Goal: Task Accomplishment & Management: Complete application form

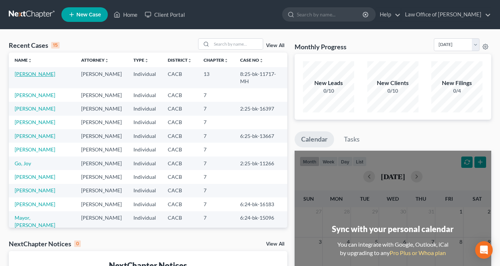
click at [24, 76] on link "[PERSON_NAME]" at bounding box center [35, 74] width 41 height 6
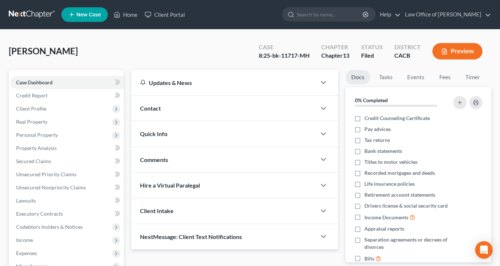
scroll to position [73, 0]
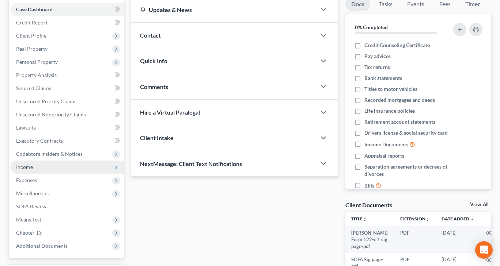
click at [20, 171] on span "Income" at bounding box center [67, 167] width 114 height 13
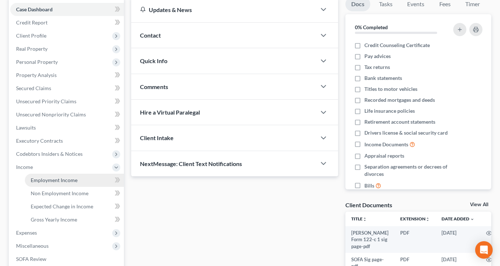
click at [40, 180] on span "Employment Income" at bounding box center [54, 180] width 47 height 6
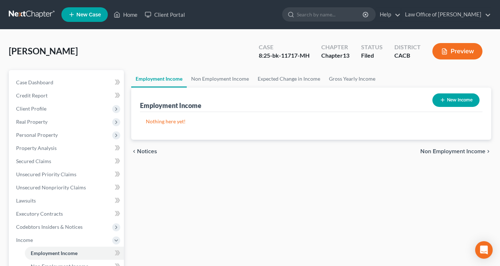
click at [459, 99] on button "New Income" at bounding box center [455, 101] width 47 height 14
select select "0"
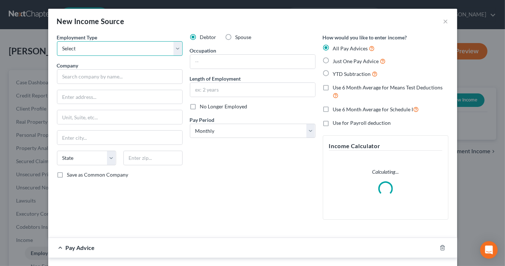
click at [173, 46] on select "Select Full or [DEMOGRAPHIC_DATA] Employment Self Employment" at bounding box center [120, 48] width 126 height 15
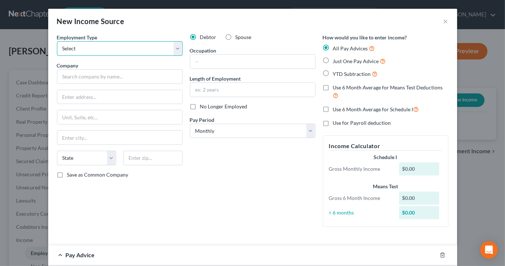
select select "1"
click at [57, 41] on select "Select Full or [DEMOGRAPHIC_DATA] Employment Self Employment" at bounding box center [120, 48] width 126 height 15
click at [236, 63] on input "text" at bounding box center [252, 62] width 125 height 14
type input "U"
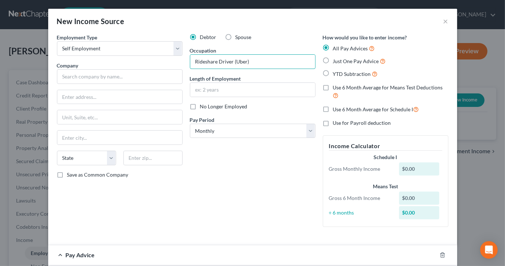
type input "Rideshare Driver (Uber)"
click at [230, 93] on input "text" at bounding box center [252, 90] width 125 height 14
type input "3 weeks"
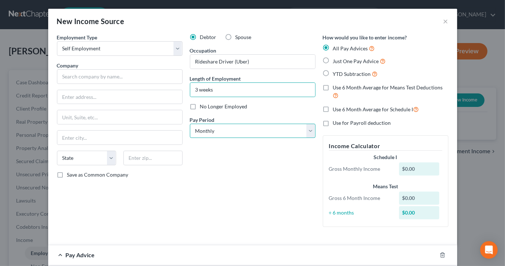
click at [305, 127] on select "Select Monthly Twice Monthly Every Other Week Weekly" at bounding box center [253, 131] width 126 height 15
select select "3"
click at [190, 124] on select "Select Monthly Twice Monthly Every Other Week Weekly" at bounding box center [253, 131] width 126 height 15
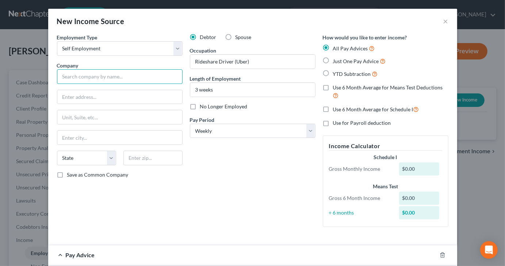
click at [100, 78] on input "text" at bounding box center [120, 76] width 126 height 15
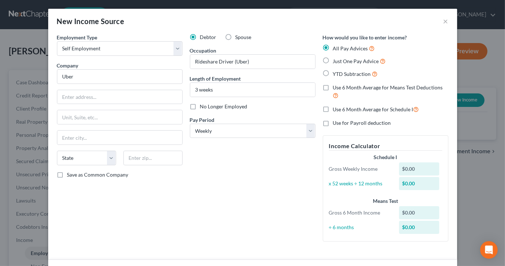
type input "Uber"
click at [153, 155] on input "text" at bounding box center [152, 158] width 59 height 15
type input "94158"
click at [162, 186] on div "Employment Type * Select Full or [DEMOGRAPHIC_DATA] Employment Self Employment …" at bounding box center [119, 141] width 133 height 214
click at [107, 157] on select "State [US_STATE] AK AR AZ CA CO CT DE DC [GEOGRAPHIC_DATA] [GEOGRAPHIC_DATA] GU…" at bounding box center [86, 158] width 59 height 15
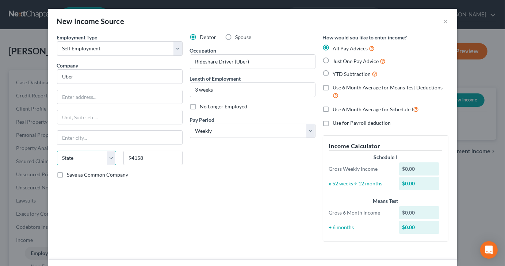
select select "4"
click at [57, 151] on select "State [US_STATE] AK AR AZ CA CO CT DE DC [GEOGRAPHIC_DATA] [GEOGRAPHIC_DATA] GU…" at bounding box center [86, 158] width 59 height 15
click at [85, 137] on input "text" at bounding box center [119, 138] width 125 height 14
type input "[GEOGRAPHIC_DATA]"
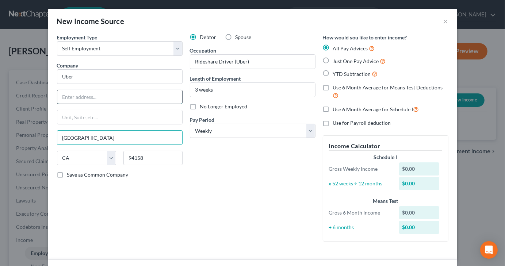
click at [92, 95] on input "text" at bounding box center [119, 97] width 125 height 14
type input "1725 3rd St"
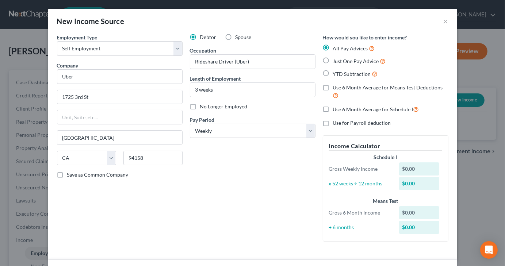
click at [243, 208] on div "Debtor Spouse Occupation Rideshare Driver (Uber) Length of Employment 3 weeks N…" at bounding box center [252, 141] width 133 height 214
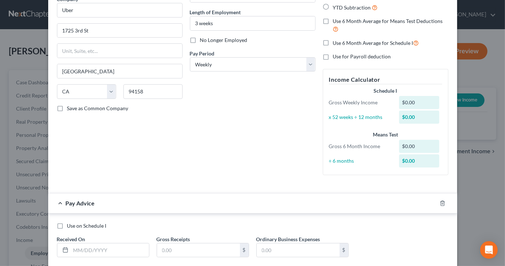
scroll to position [36, 0]
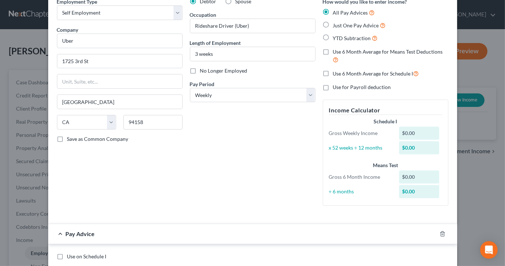
click at [333, 24] on label "Just One Pay Advice" at bounding box center [359, 25] width 53 height 8
click at [336, 24] on input "Just One Pay Advice" at bounding box center [338, 23] width 5 height 5
radio input "true"
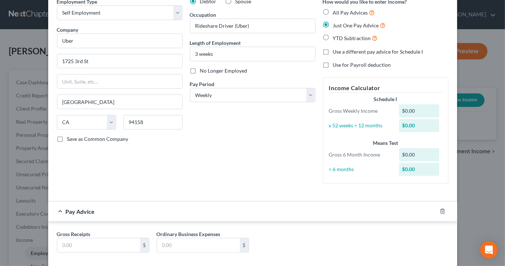
scroll to position [73, 0]
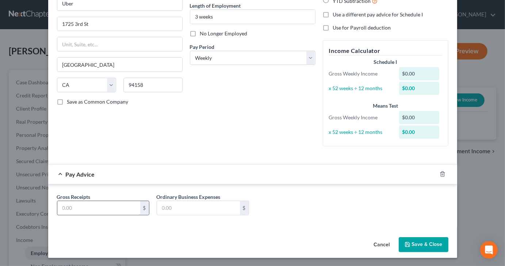
click at [69, 209] on input "text" at bounding box center [98, 208] width 83 height 14
type input "805.32"
click at [411, 244] on button "Save & Close" at bounding box center [424, 244] width 50 height 15
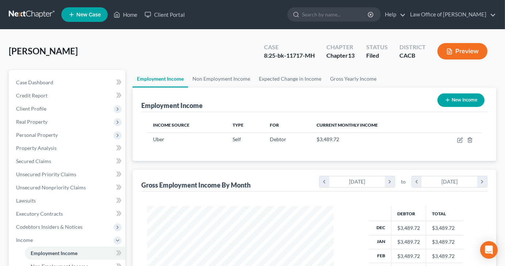
scroll to position [365123, 365052]
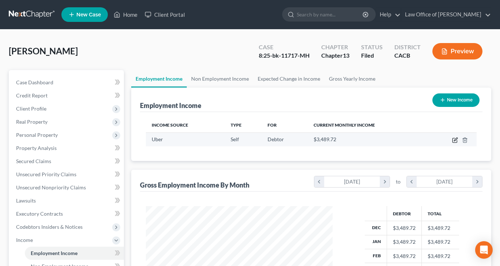
click at [454, 139] on icon "button" at bounding box center [455, 140] width 6 height 6
select select "1"
select select "4"
select select "3"
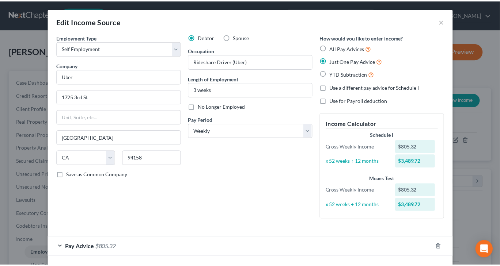
scroll to position [31, 0]
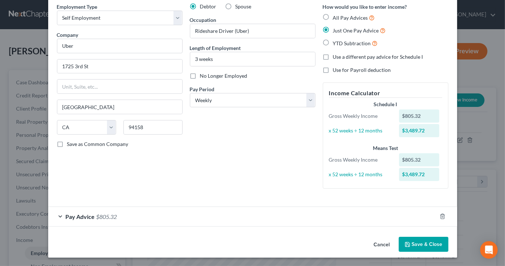
click at [432, 242] on button "Save & Close" at bounding box center [424, 244] width 50 height 15
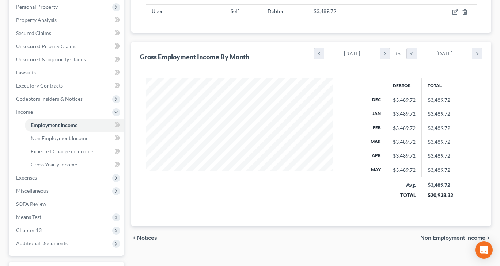
scroll to position [146, 0]
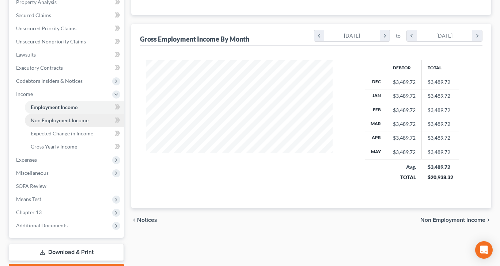
click at [49, 121] on span "Non Employment Income" at bounding box center [60, 120] width 58 height 6
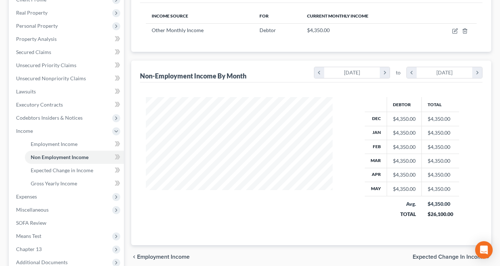
scroll to position [110, 0]
click at [38, 145] on span "Employment Income" at bounding box center [54, 144] width 47 height 6
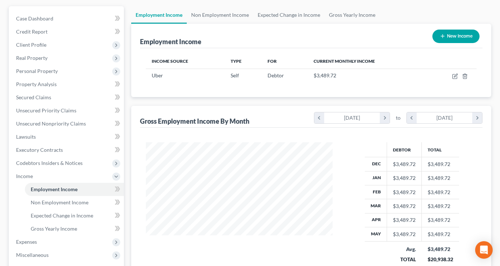
scroll to position [73, 0]
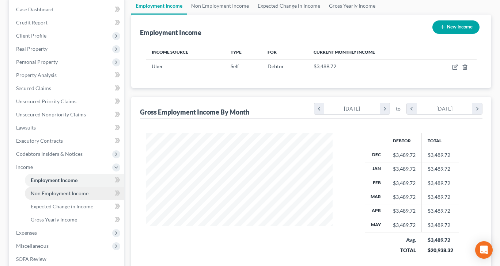
click at [81, 196] on link "Non Employment Income" at bounding box center [74, 193] width 99 height 13
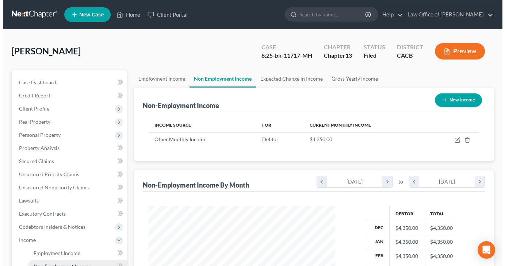
scroll to position [130, 201]
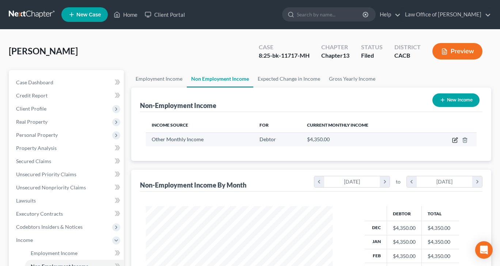
click at [457, 140] on icon "button" at bounding box center [455, 140] width 6 height 6
select select "13"
select select "0"
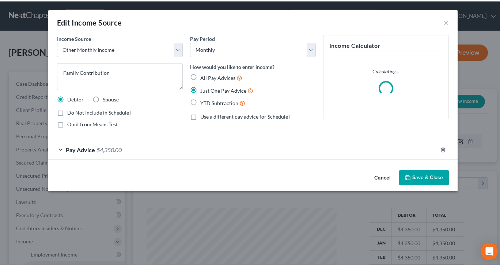
scroll to position [130, 204]
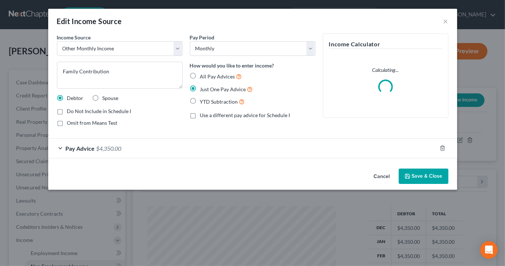
click at [104, 150] on span "$4,350.00" at bounding box center [108, 148] width 25 height 7
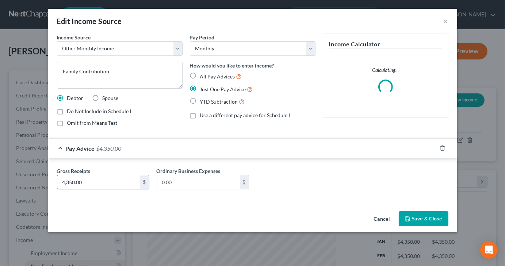
click at [94, 180] on input "4,350.00" at bounding box center [98, 182] width 83 height 14
type input "860.28"
click at [415, 215] on button "Save & Close" at bounding box center [424, 218] width 50 height 15
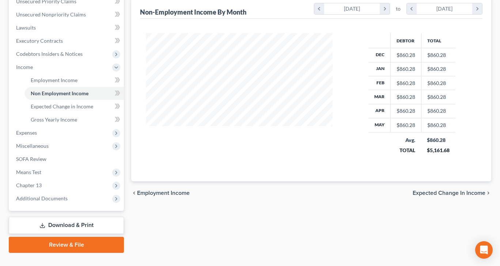
scroll to position [187, 0]
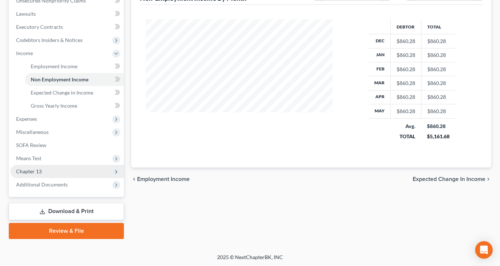
click at [22, 172] on span "Chapter 13" at bounding box center [29, 171] width 26 height 6
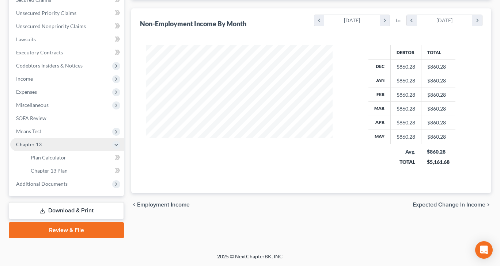
scroll to position [161, 0]
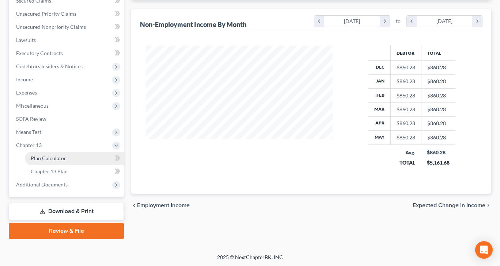
click at [46, 160] on span "Plan Calculator" at bounding box center [48, 158] width 35 height 6
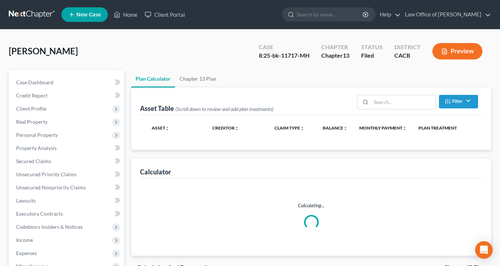
select select "59"
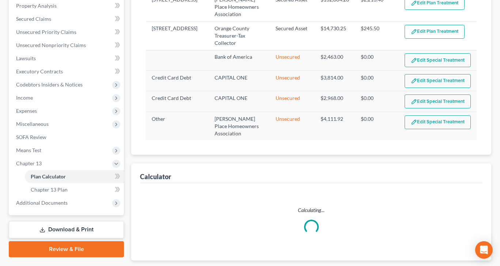
scroll to position [146, 0]
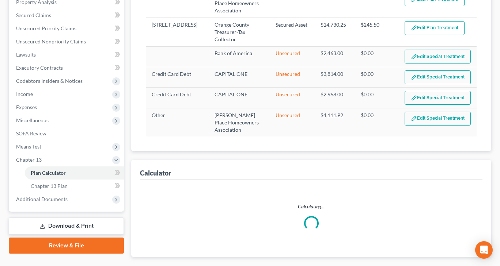
select select "59"
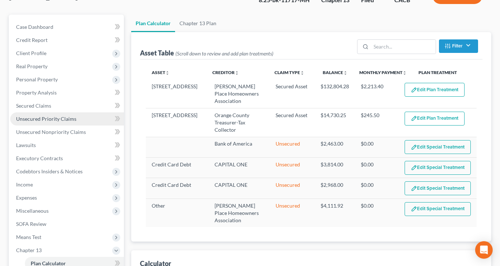
scroll to position [37, 0]
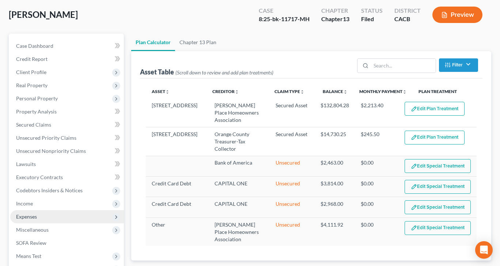
click at [18, 214] on span "Expenses" at bounding box center [26, 217] width 21 height 6
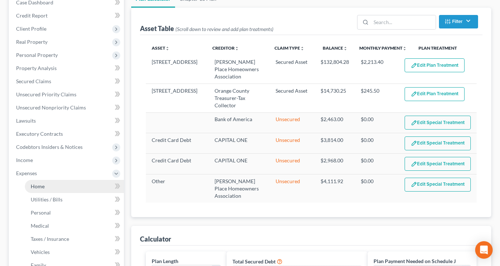
scroll to position [110, 0]
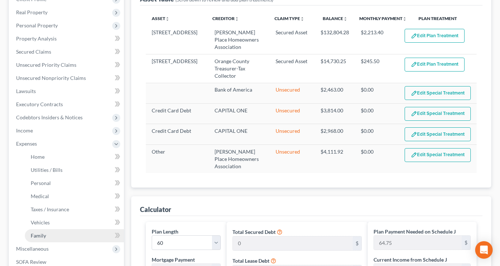
click at [43, 236] on span "Family" at bounding box center [38, 236] width 15 height 6
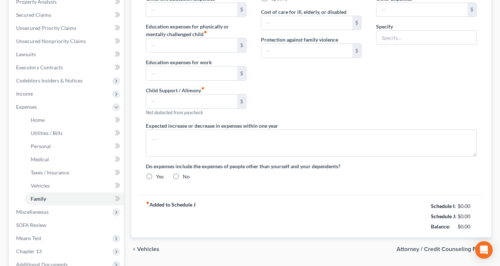
type input "0.00"
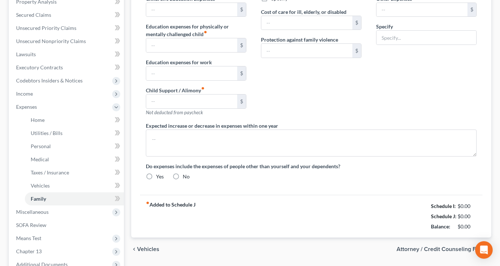
type input "0.00"
radio input "true"
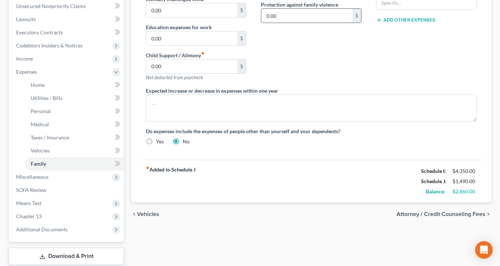
scroll to position [183, 0]
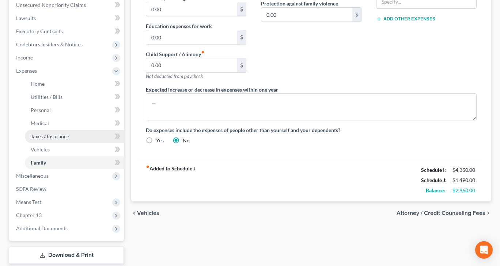
click at [40, 137] on span "Taxes / Insurance" at bounding box center [50, 136] width 38 height 6
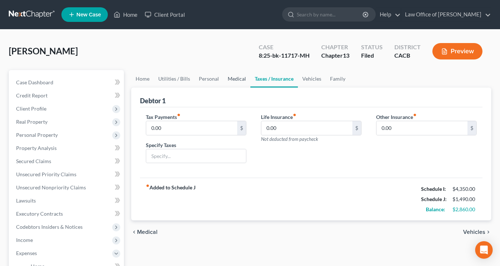
click at [232, 76] on link "Medical" at bounding box center [236, 79] width 27 height 18
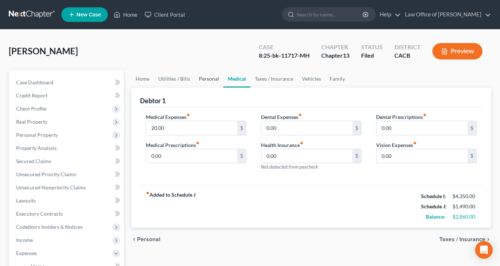
click at [209, 77] on link "Personal" at bounding box center [208, 79] width 29 height 18
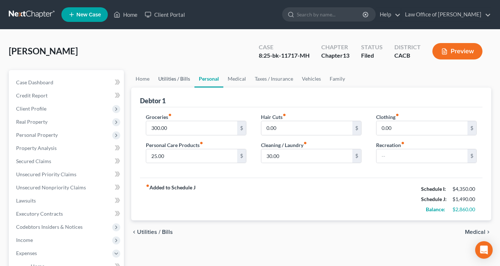
click at [183, 80] on link "Utilities / Bills" at bounding box center [174, 79] width 41 height 18
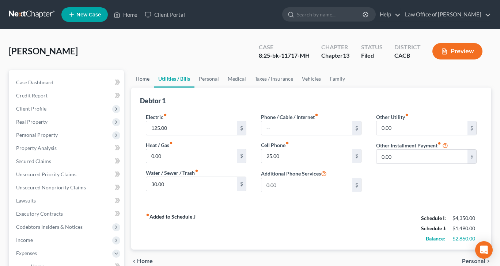
click at [148, 78] on link "Home" at bounding box center [142, 79] width 23 height 18
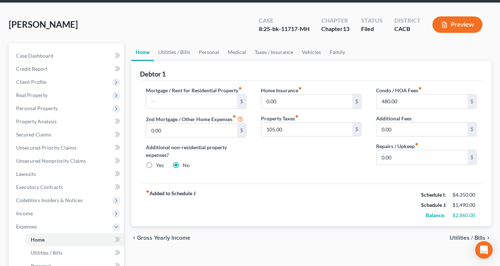
scroll to position [37, 0]
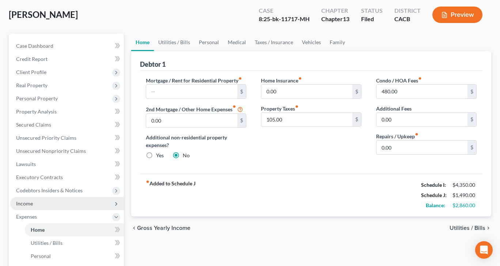
click at [42, 201] on span "Income" at bounding box center [67, 203] width 114 height 13
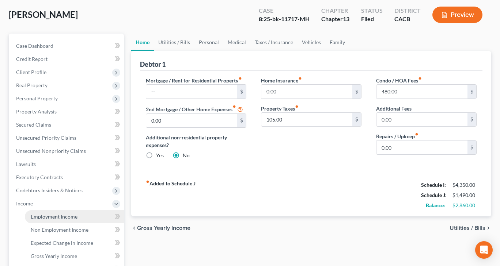
click at [45, 216] on span "Employment Income" at bounding box center [54, 217] width 47 height 6
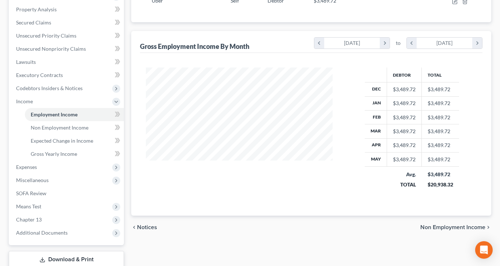
scroll to position [146, 0]
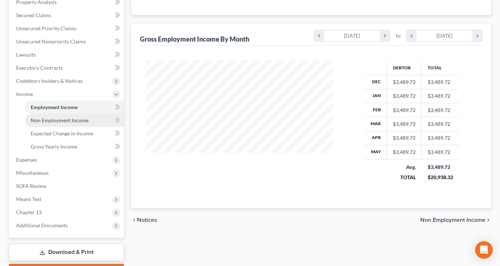
click at [43, 122] on span "Non Employment Income" at bounding box center [60, 120] width 58 height 6
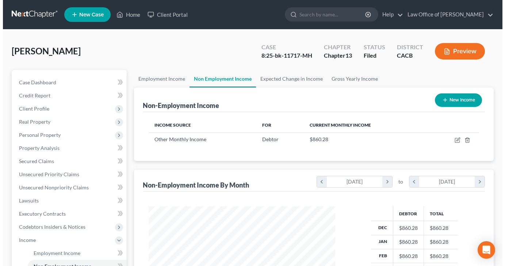
scroll to position [130, 201]
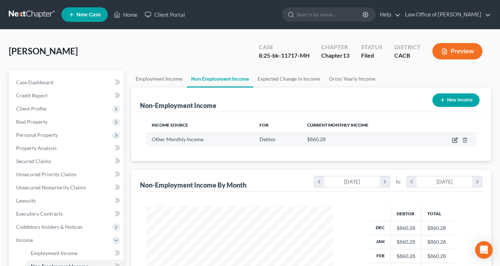
click at [454, 141] on icon "button" at bounding box center [455, 140] width 6 height 6
select select "13"
select select "0"
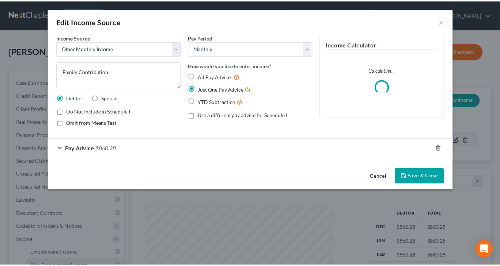
scroll to position [130, 204]
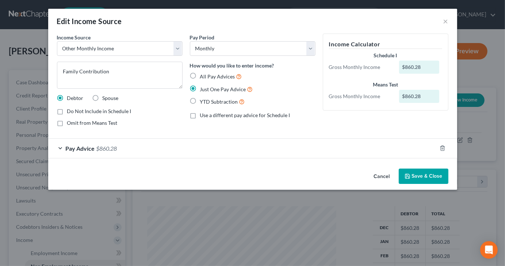
click at [119, 146] on div "Pay Advice $860.28" at bounding box center [242, 148] width 389 height 19
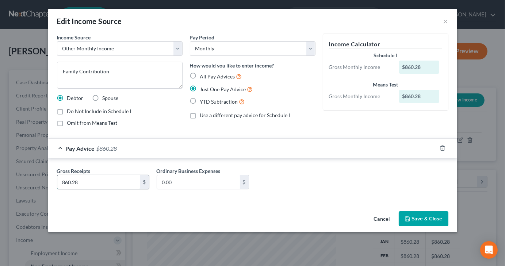
click at [94, 181] on input "860.28" at bounding box center [98, 182] width 83 height 14
type input "875"
click at [124, 215] on div "Cancel Save & Close" at bounding box center [252, 221] width 409 height 24
click at [428, 221] on button "Save & Close" at bounding box center [424, 218] width 50 height 15
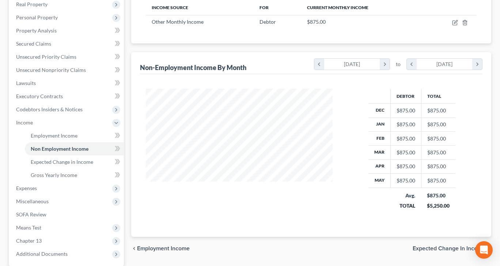
scroll to position [146, 0]
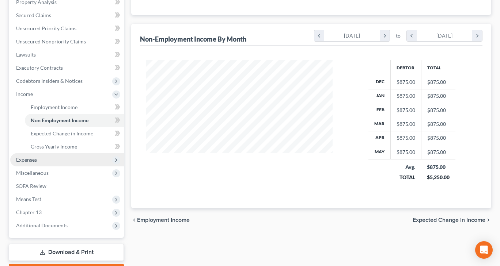
click at [27, 158] on span "Expenses" at bounding box center [26, 160] width 21 height 6
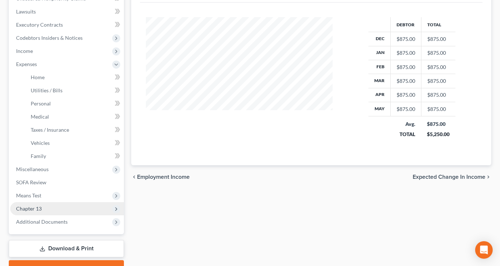
scroll to position [226, 0]
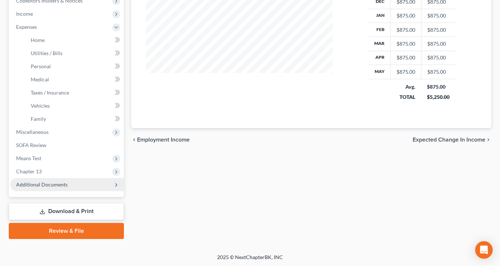
click at [52, 183] on span "Additional Documents" at bounding box center [42, 185] width 52 height 6
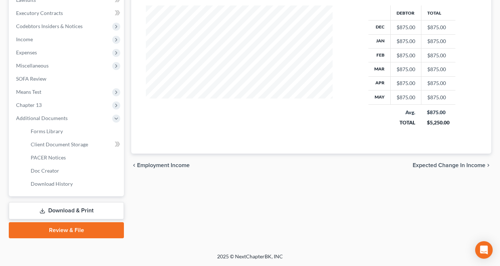
scroll to position [200, 0]
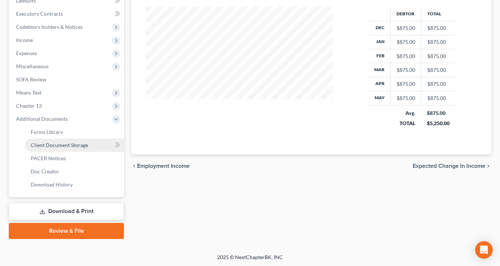
click at [46, 145] on span "Client Document Storage" at bounding box center [59, 145] width 57 height 6
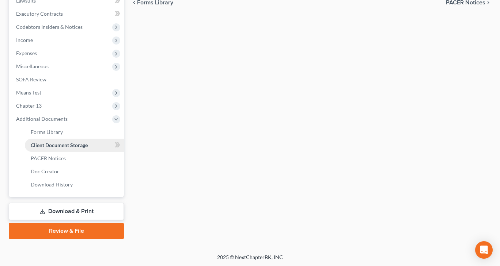
select select "57"
select select "53"
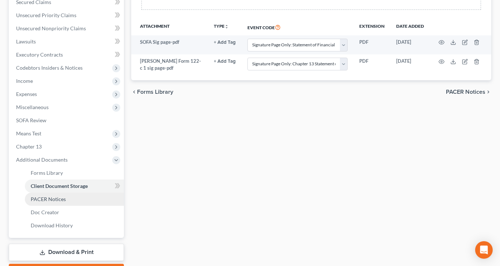
scroll to position [200, 0]
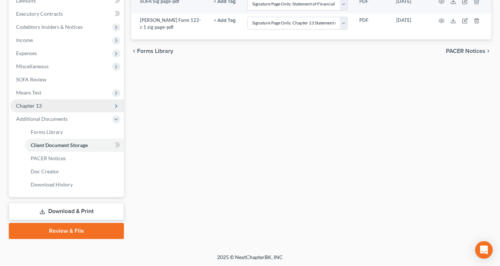
click at [37, 103] on span "Chapter 13" at bounding box center [29, 106] width 26 height 6
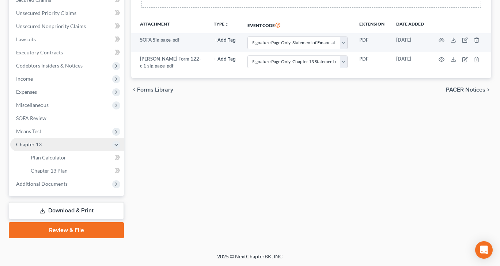
scroll to position [161, 0]
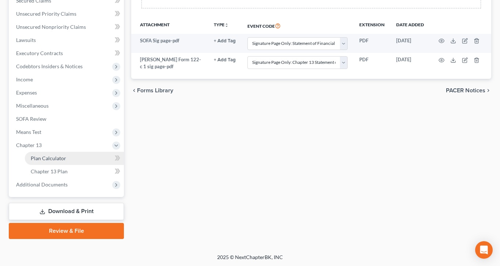
click at [39, 155] on span "Plan Calculator" at bounding box center [48, 158] width 35 height 6
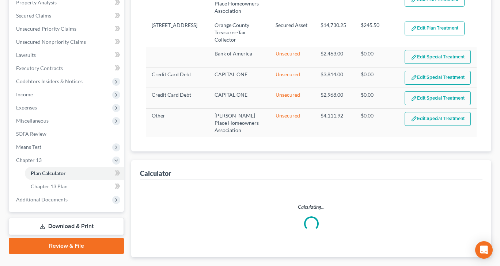
scroll to position [146, 0]
select select "59"
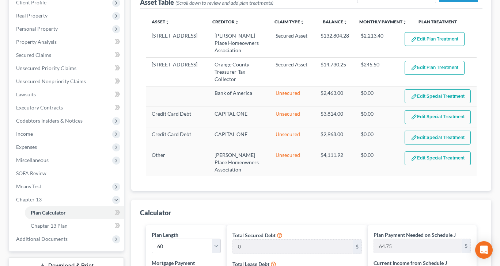
scroll to position [110, 0]
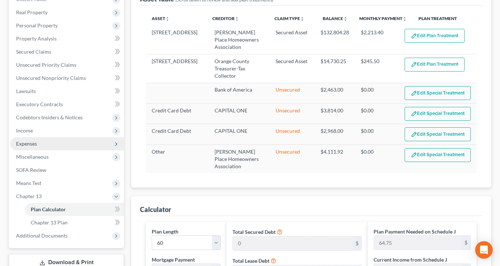
click at [33, 145] on span "Expenses" at bounding box center [26, 144] width 21 height 6
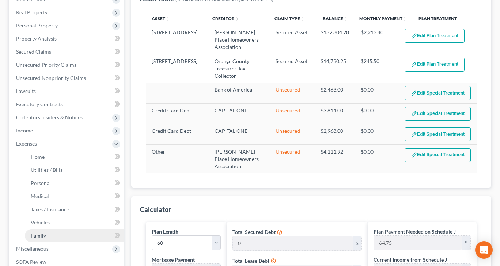
click at [38, 236] on span "Family" at bounding box center [38, 236] width 15 height 6
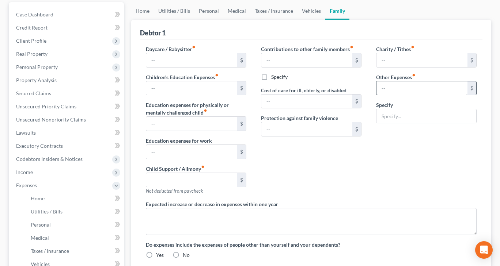
type input "0.00"
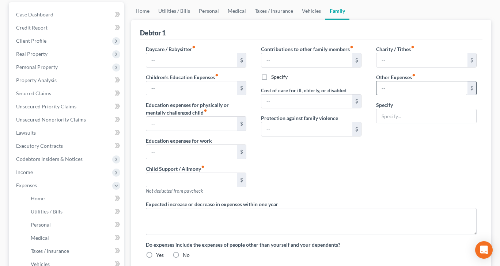
type input "0.00"
radio input "true"
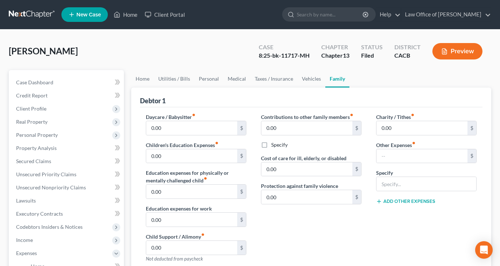
click at [457, 49] on button "Preview" at bounding box center [457, 51] width 50 height 16
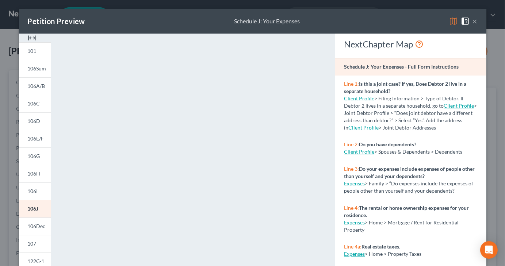
click at [473, 20] on button "×" at bounding box center [475, 21] width 5 height 9
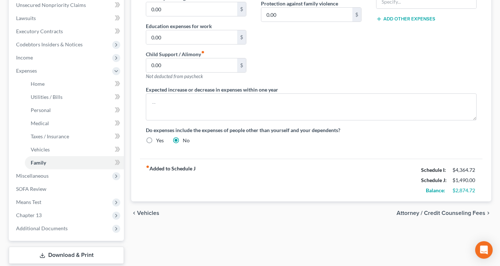
scroll to position [226, 0]
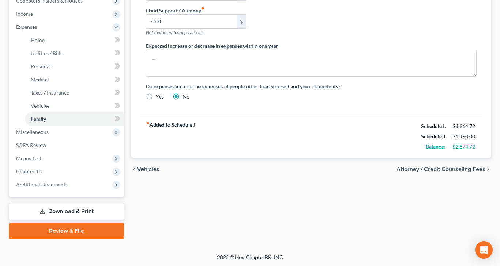
click at [58, 211] on link "Download & Print" at bounding box center [66, 211] width 115 height 17
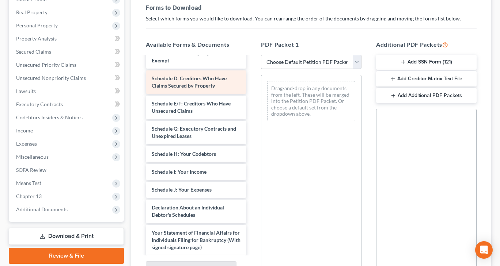
scroll to position [73, 0]
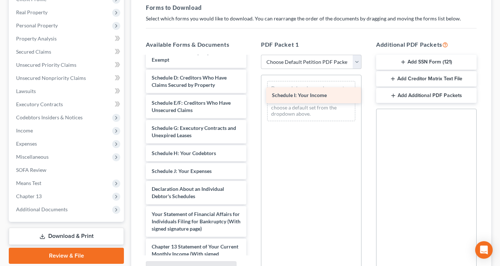
drag, startPoint x: 171, startPoint y: 177, endPoint x: 291, endPoint y: 94, distance: 145.8
click at [252, 94] on div "Schedule I: Your Income Voluntary Petition for Individuals Filing for Bankruptc…" at bounding box center [196, 166] width 112 height 365
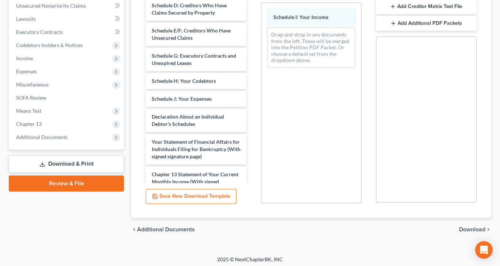
scroll to position [184, 0]
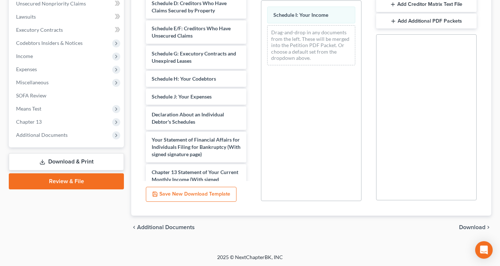
click at [476, 226] on span "Download" at bounding box center [472, 228] width 26 height 6
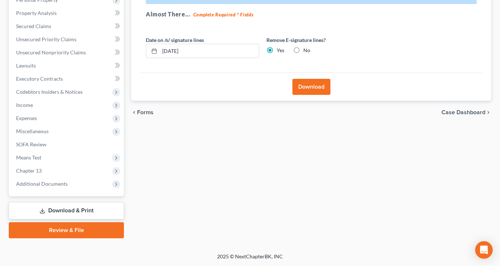
scroll to position [134, 0]
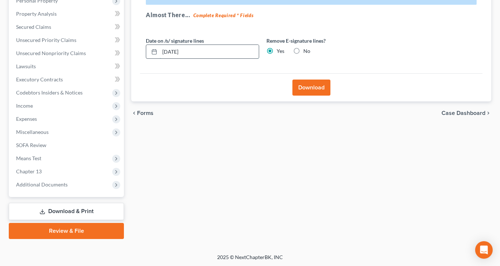
drag, startPoint x: 198, startPoint y: 49, endPoint x: 163, endPoint y: 55, distance: 35.6
click at [163, 55] on input "[DATE]" at bounding box center [209, 52] width 99 height 14
click at [311, 83] on button "Download" at bounding box center [311, 88] width 38 height 16
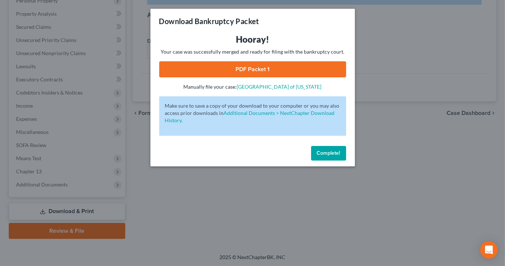
click at [261, 66] on link "PDF Packet 1" at bounding box center [252, 69] width 187 height 16
click at [316, 154] on button "Complete!" at bounding box center [328, 153] width 35 height 15
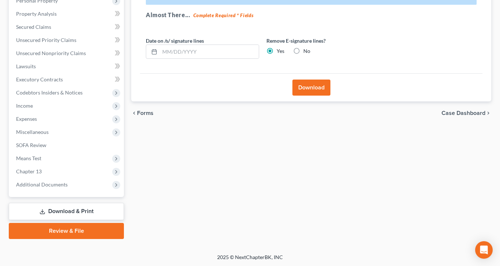
click at [49, 210] on link "Download & Print" at bounding box center [66, 211] width 115 height 17
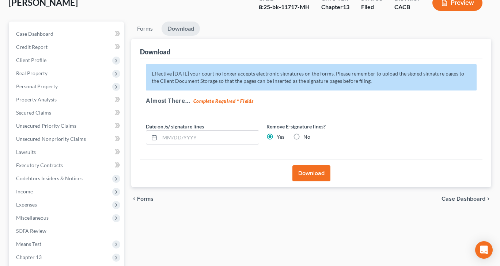
scroll to position [0, 0]
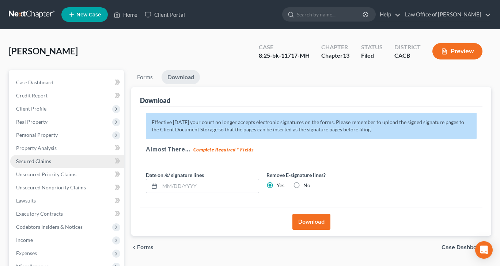
click at [18, 157] on link "Secured Claims" at bounding box center [67, 161] width 114 height 13
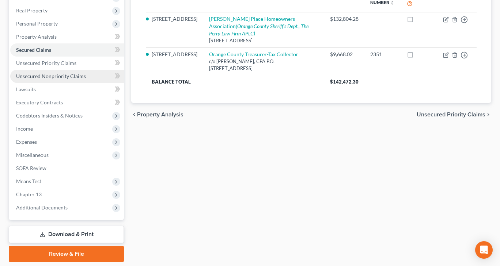
scroll to position [134, 0]
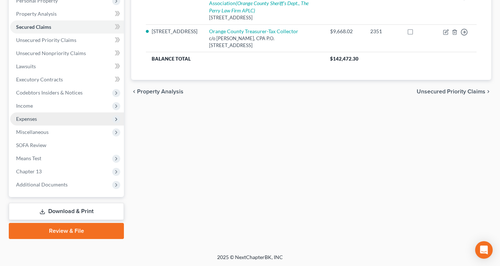
click at [37, 121] on span "Expenses" at bounding box center [67, 118] width 114 height 13
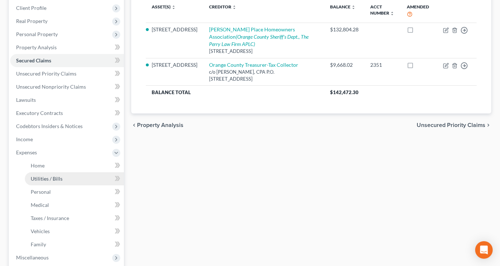
scroll to position [110, 0]
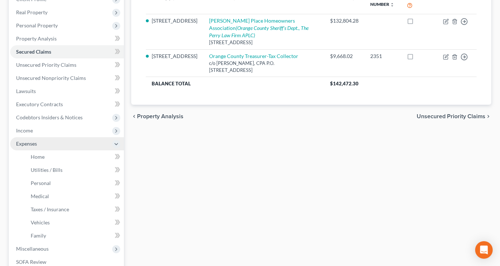
click at [28, 143] on span "Expenses" at bounding box center [26, 144] width 21 height 6
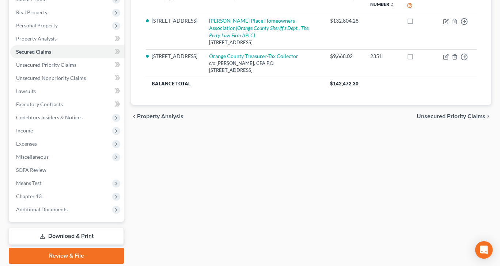
click at [41, 236] on icon at bounding box center [42, 237] width 6 height 6
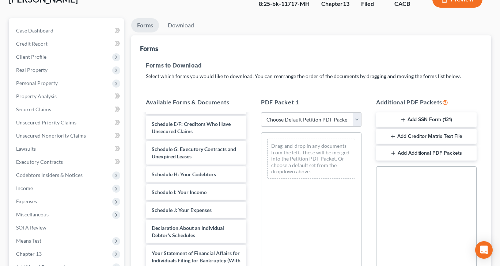
scroll to position [73, 0]
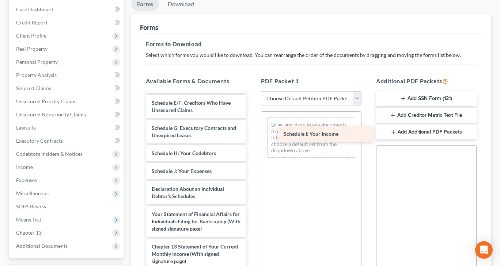
drag, startPoint x: 160, startPoint y: 179, endPoint x: 290, endPoint y: 136, distance: 137.0
click at [252, 136] on div "Schedule I: Your Income Voluntary Petition for Individuals Filing for Bankruptc…" at bounding box center [196, 166] width 112 height 365
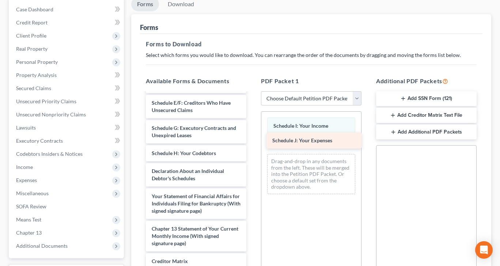
drag, startPoint x: 196, startPoint y: 181, endPoint x: 316, endPoint y: 144, distance: 126.2
click at [252, 144] on div "Schedule J: Your Expenses Voluntary Petition for Individuals Filing for Bankrup…" at bounding box center [196, 157] width 112 height 347
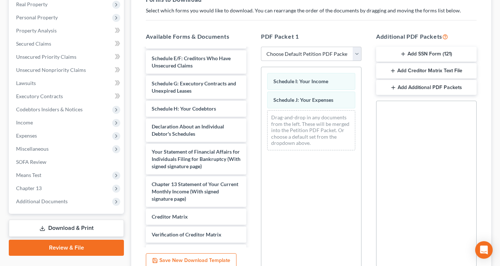
scroll to position [184, 0]
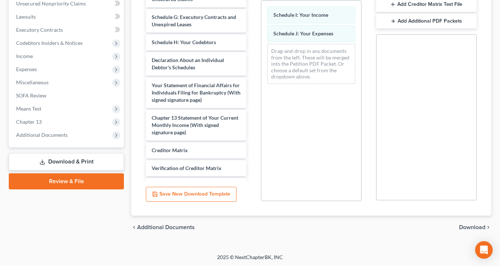
click at [471, 228] on span "Download" at bounding box center [472, 228] width 26 height 6
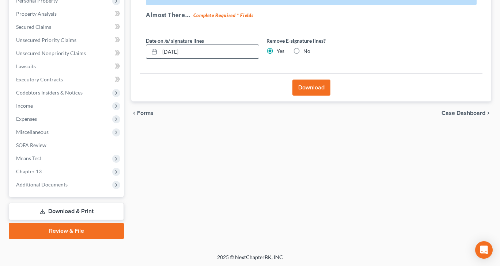
click at [218, 54] on input "[DATE]" at bounding box center [209, 52] width 99 height 14
type input "0"
click at [304, 83] on button "Download" at bounding box center [311, 88] width 38 height 16
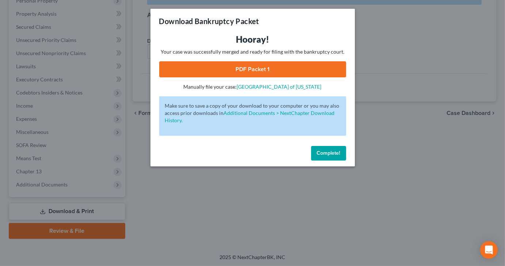
click at [274, 67] on link "PDF Packet 1" at bounding box center [252, 69] width 187 height 16
click at [331, 153] on span "Complete!" at bounding box center [328, 153] width 23 height 6
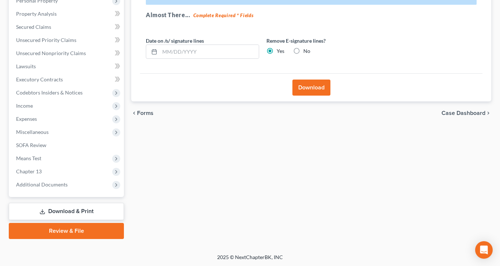
scroll to position [61, 0]
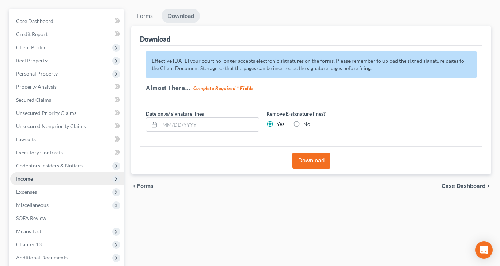
click at [46, 180] on span "Income" at bounding box center [67, 178] width 114 height 13
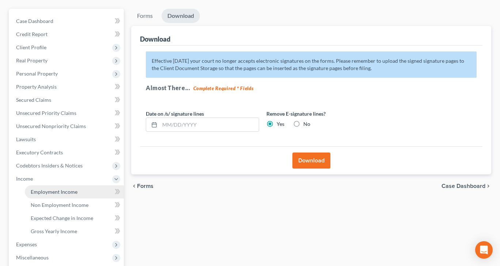
click at [48, 192] on span "Employment Income" at bounding box center [54, 192] width 47 height 6
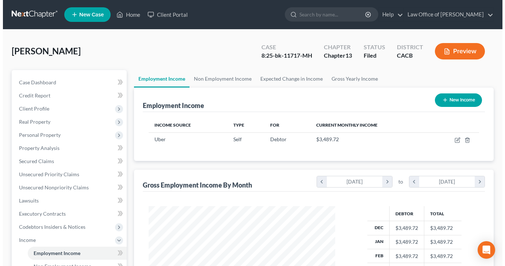
scroll to position [130, 201]
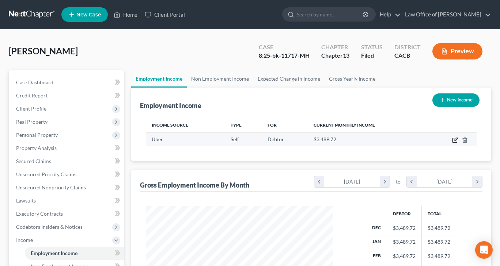
click at [453, 140] on icon "button" at bounding box center [455, 140] width 6 height 6
select select "1"
select select "4"
select select "3"
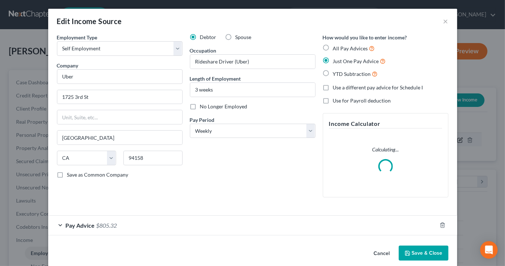
scroll to position [130, 204]
click at [172, 46] on select "Select Full or [DEMOGRAPHIC_DATA] Employment Self Employment" at bounding box center [120, 48] width 126 height 15
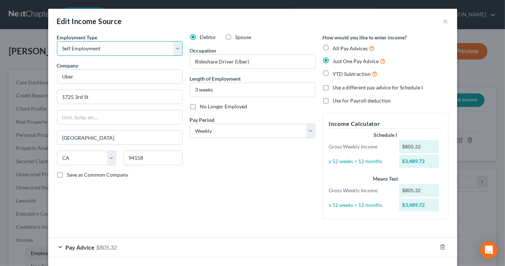
select select "0"
click at [57, 41] on select "Select Full or [DEMOGRAPHIC_DATA] Employment Self Employment" at bounding box center [120, 48] width 126 height 15
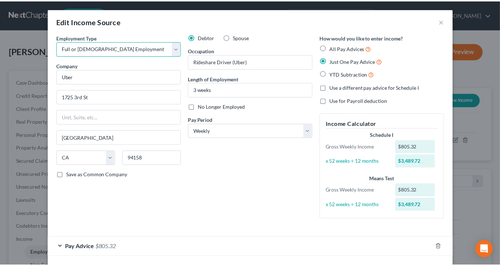
scroll to position [31, 0]
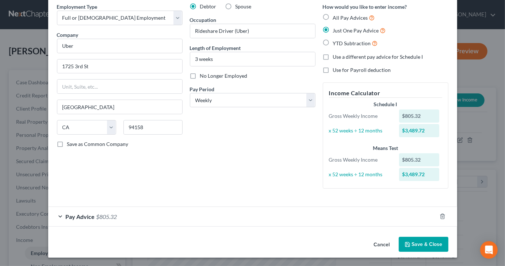
click at [425, 246] on button "Save & Close" at bounding box center [424, 244] width 50 height 15
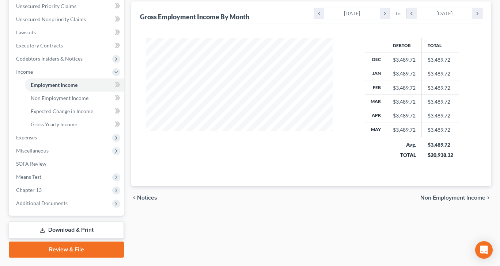
scroll to position [183, 0]
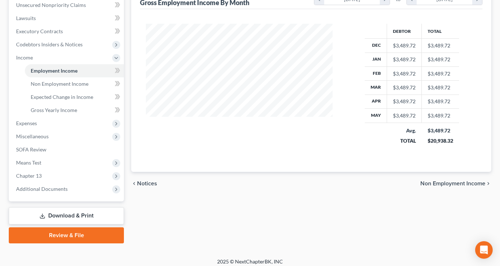
click at [71, 212] on link "Download & Print" at bounding box center [66, 215] width 115 height 17
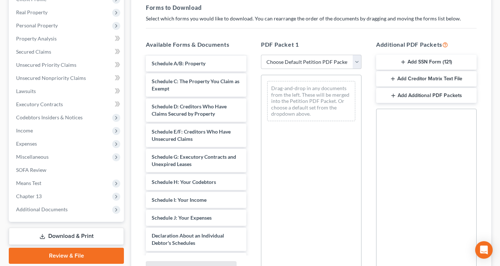
scroll to position [73, 0]
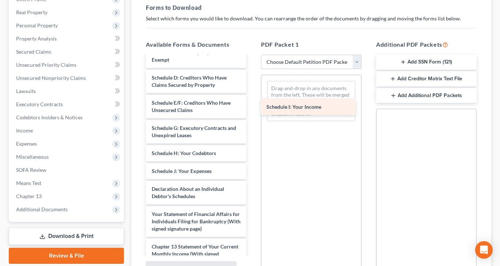
drag, startPoint x: 179, startPoint y: 176, endPoint x: 294, endPoint y: 106, distance: 134.8
click at [252, 106] on div "Schedule I: Your Income Voluntary Petition for Individuals Filing for Bankruptc…" at bounding box center [196, 166] width 112 height 365
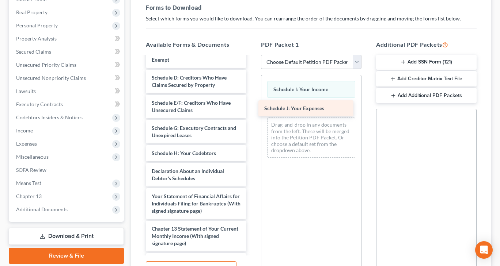
drag, startPoint x: 206, startPoint y: 179, endPoint x: 319, endPoint y: 109, distance: 132.8
click at [252, 109] on div "Schedule J: Your Expenses Voluntary Petition for Individuals Filing for Bankrup…" at bounding box center [196, 157] width 112 height 347
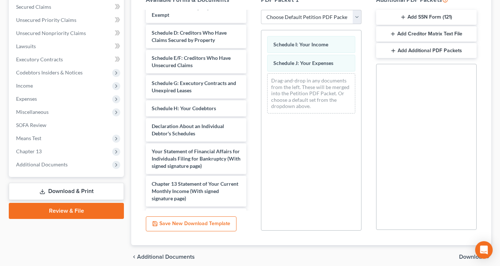
scroll to position [184, 0]
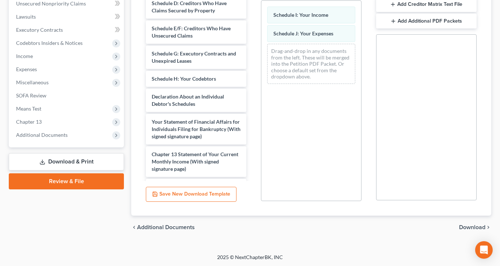
click at [478, 228] on span "Download" at bounding box center [472, 228] width 26 height 6
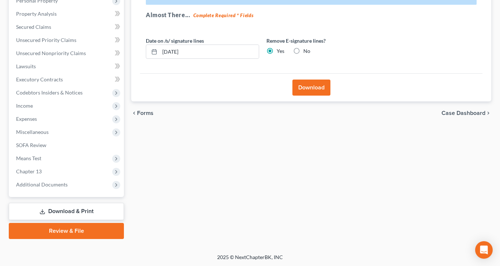
click at [301, 91] on button "Download" at bounding box center [311, 88] width 38 height 16
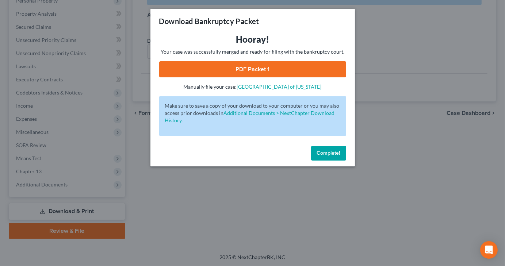
click at [272, 70] on link "PDF Packet 1" at bounding box center [252, 69] width 187 height 16
click at [330, 151] on span "Complete!" at bounding box center [328, 153] width 23 height 6
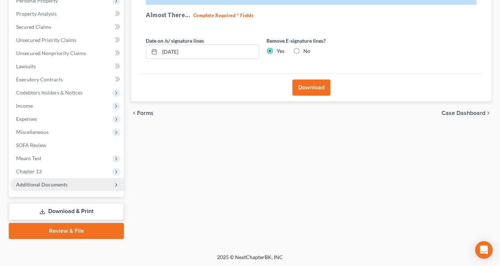
click at [64, 183] on span "Additional Documents" at bounding box center [42, 185] width 52 height 6
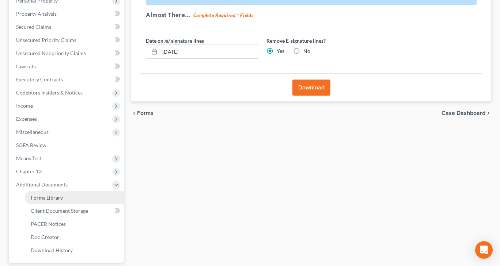
click at [63, 199] on link "Forms Library" at bounding box center [74, 197] width 99 height 13
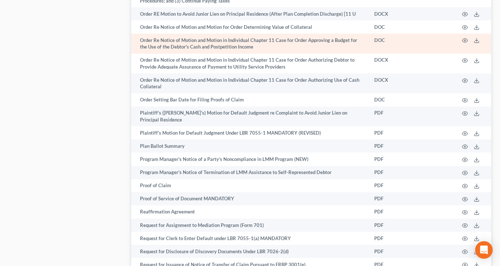
scroll to position [4017, 0]
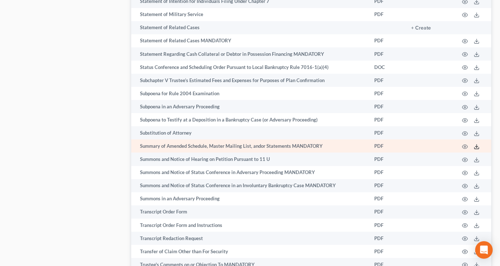
click at [477, 144] on icon at bounding box center [476, 147] width 6 height 6
